Goal: Task Accomplishment & Management: Manage account settings

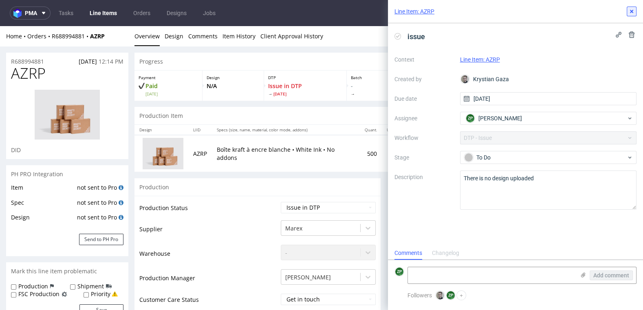
click at [630, 11] on use at bounding box center [631, 11] width 3 height 3
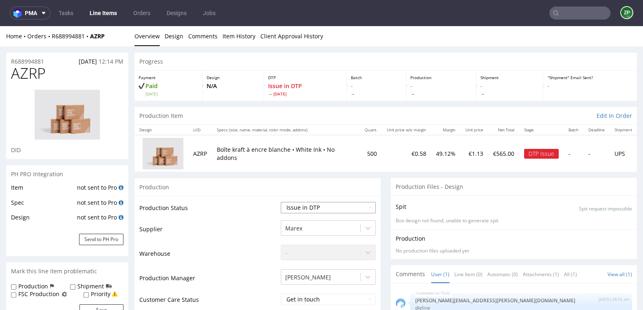
click at [319, 208] on select "Waiting for Artwork Waiting for Diecut Waiting for Mockup Waiting for DTP Waiti…" at bounding box center [328, 207] width 95 height 11
select select "pre_dtp_waiting_for_artwork"
click at [281, 202] on select "Waiting for Artwork Waiting for Diecut Waiting for Mockup Waiting for DTP Waiti…" at bounding box center [328, 207] width 95 height 11
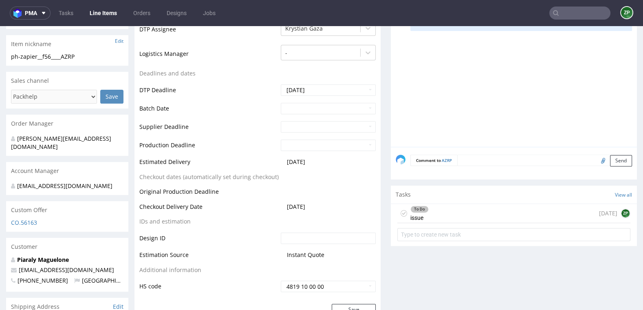
scroll to position [317, 0]
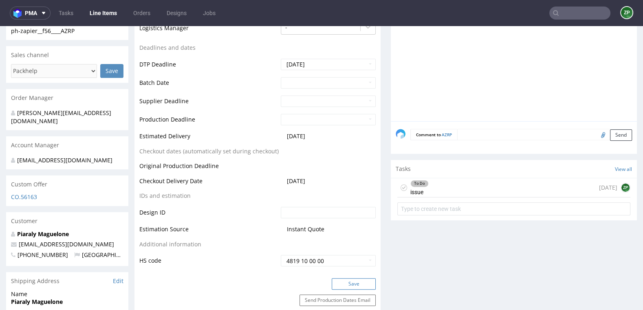
click at [337, 286] on button "Save" at bounding box center [354, 283] width 44 height 11
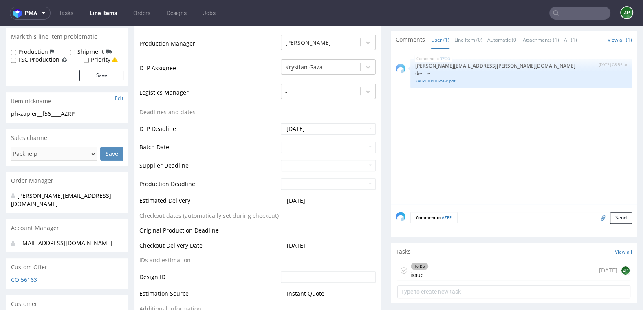
scroll to position [0, 0]
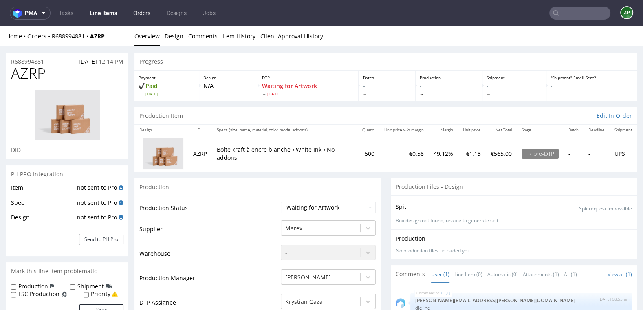
click at [143, 12] on link "Orders" at bounding box center [141, 13] width 27 height 13
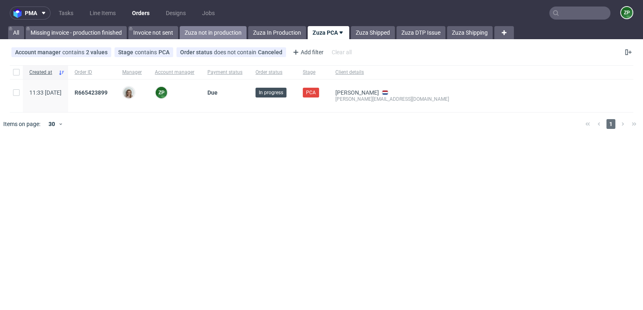
click at [218, 33] on link "Zuza not in production" at bounding box center [213, 32] width 67 height 13
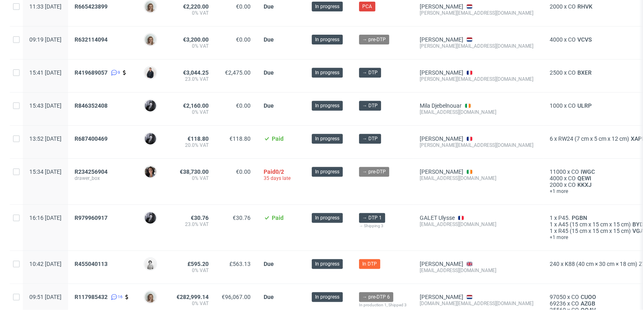
scroll to position [439, 0]
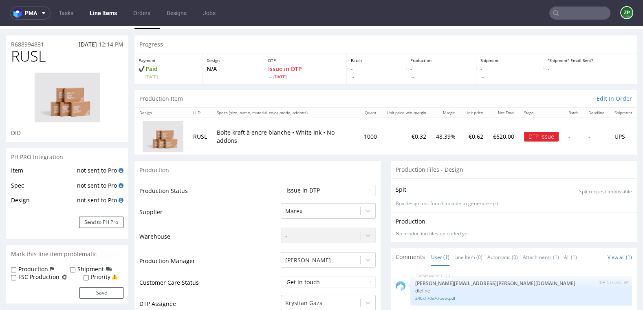
scroll to position [15, 0]
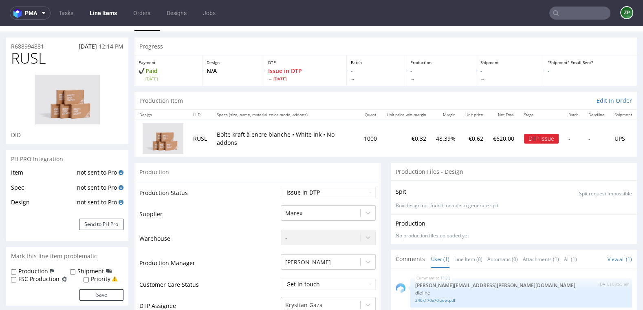
click at [322, 186] on td "Waiting for Artwork Waiting for Diecut Waiting for Mockup Waiting for DTP Waiti…" at bounding box center [327, 195] width 97 height 18
click at [311, 189] on select "Waiting for Artwork Waiting for Diecut Waiting for Mockup Waiting for DTP Waiti…" at bounding box center [328, 192] width 95 height 11
select select "pre_dtp_waiting_for_artwork"
click at [281, 187] on select "Waiting for Artwork Waiting for Diecut Waiting for Mockup Waiting for DTP Waiti…" at bounding box center [328, 192] width 95 height 11
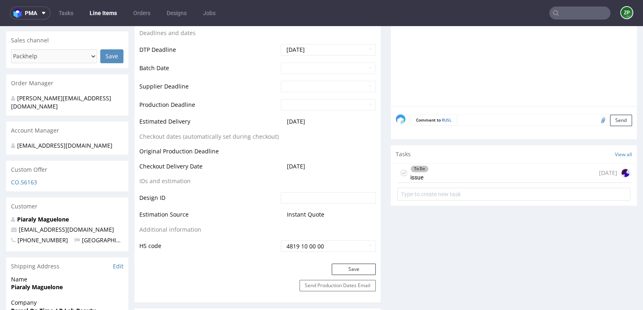
scroll to position [363, 0]
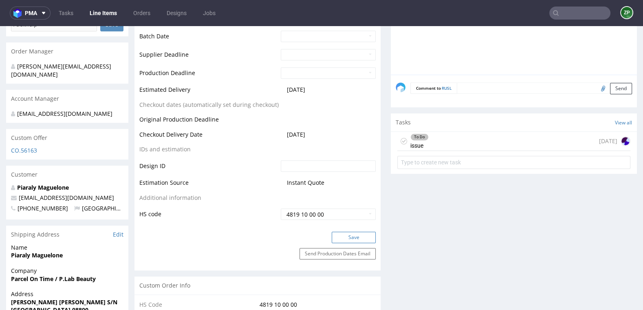
click at [346, 241] on button "Save" at bounding box center [354, 236] width 44 height 11
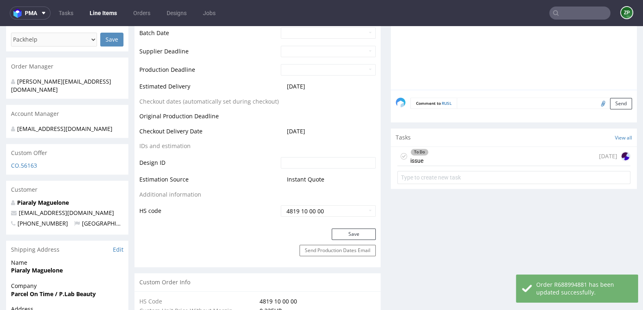
scroll to position [323, 0]
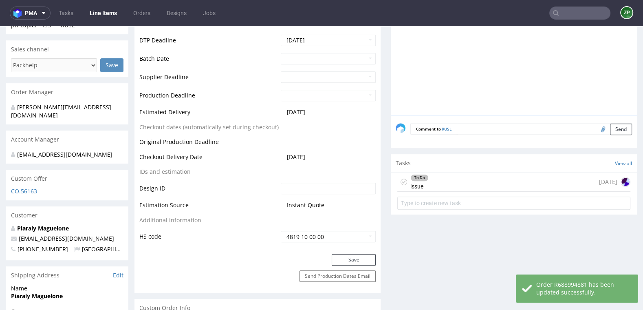
click at [487, 130] on textarea at bounding box center [544, 128] width 175 height 11
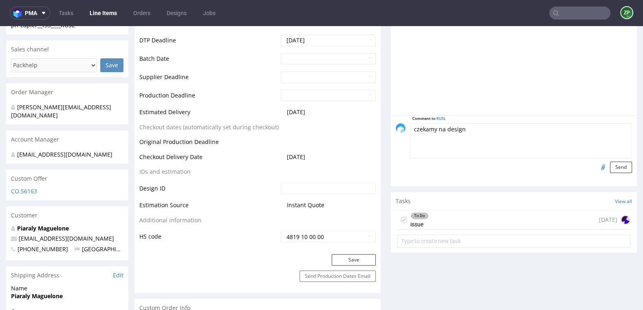
click at [436, 129] on textarea "czekamy na design" at bounding box center [521, 140] width 222 height 35
type textarea "czekamy na design"
click at [617, 168] on button "Send" at bounding box center [621, 166] width 22 height 11
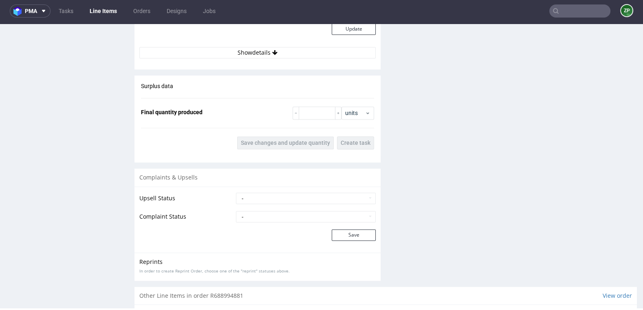
scroll to position [1221, 0]
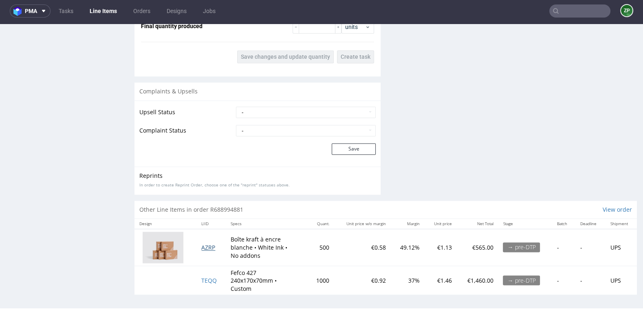
click at [208, 244] on span "AZRP" at bounding box center [208, 247] width 14 height 8
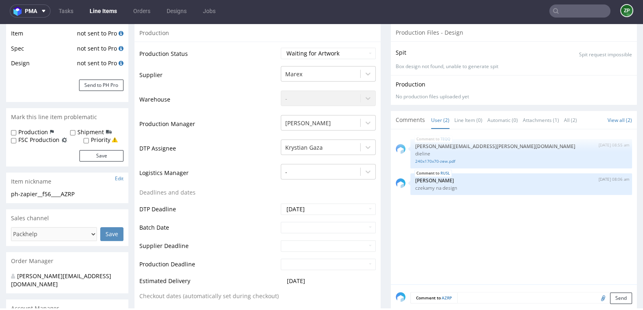
scroll to position [153, 0]
click at [468, 295] on textarea at bounding box center [544, 296] width 175 height 11
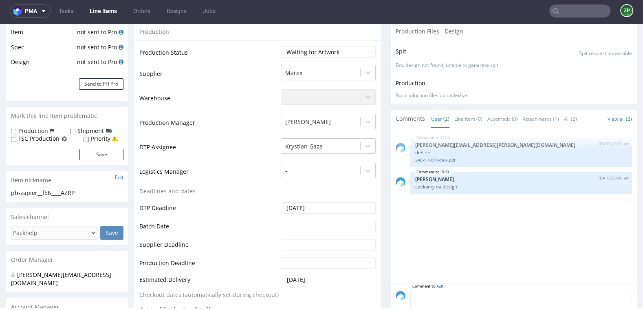
paste textarea "czekamy na design"
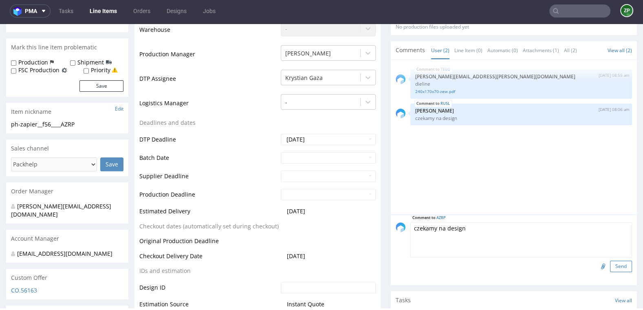
type textarea "czekamy na design"
click at [610, 262] on button "Send" at bounding box center [621, 265] width 22 height 11
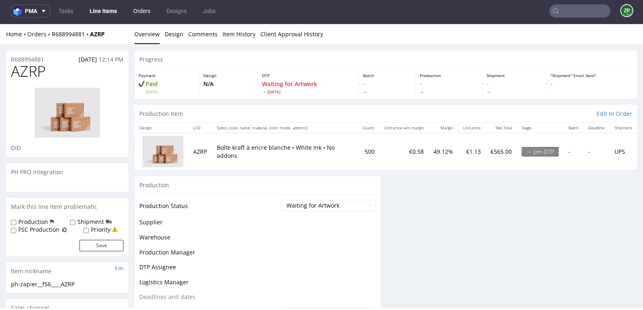
scroll to position [0, 0]
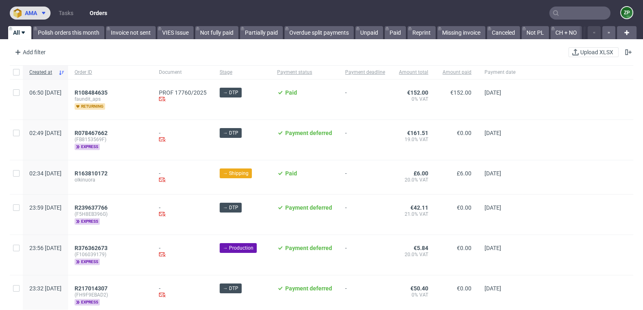
click at [42, 11] on icon at bounding box center [43, 13] width 7 height 7
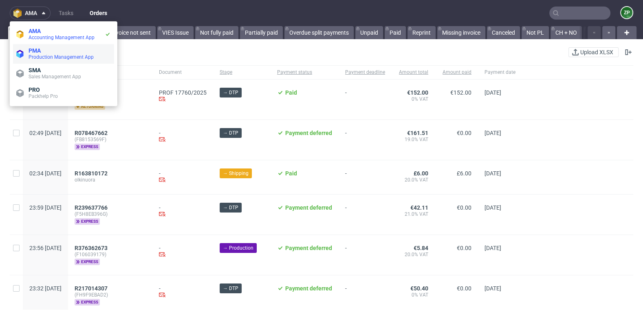
click at [40, 50] on span "PMA" at bounding box center [35, 50] width 12 height 7
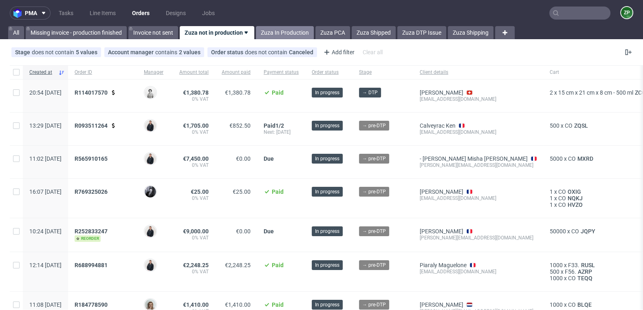
click at [284, 28] on link "Zuza In Production" at bounding box center [285, 32] width 58 height 13
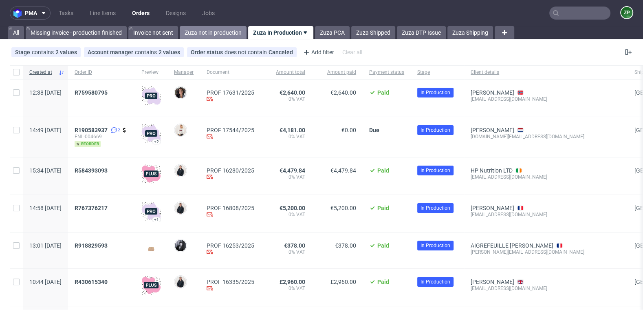
click at [209, 36] on link "Zuza not in production" at bounding box center [213, 32] width 67 height 13
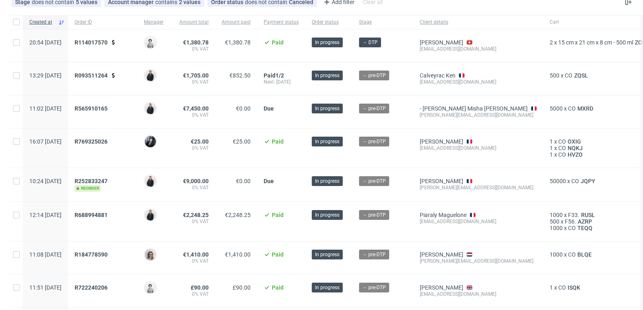
scroll to position [50, 0]
click at [108, 108] on span "R565910165" at bounding box center [91, 109] width 33 height 7
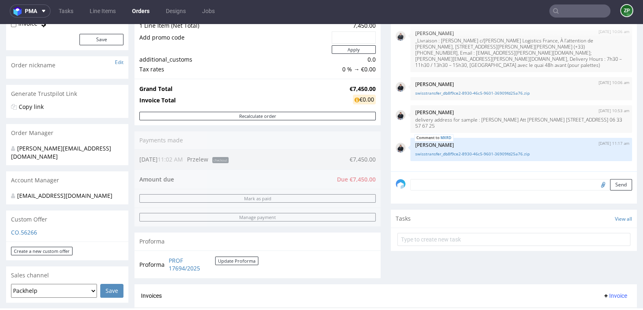
scroll to position [99, 0]
click at [464, 152] on link "swisstransfer_db8f9ce2-8930-46c5-9601-36909fd25a76.zip" at bounding box center [521, 155] width 212 height 6
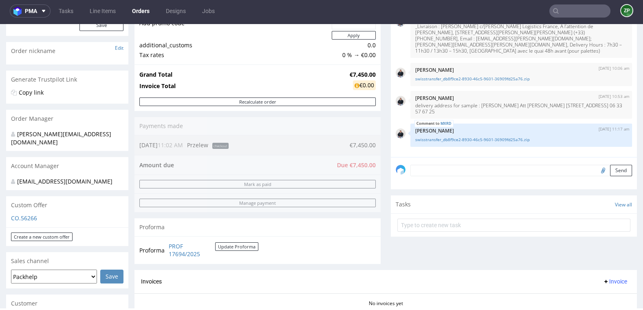
scroll to position [115, 0]
